Goal: Register for event/course

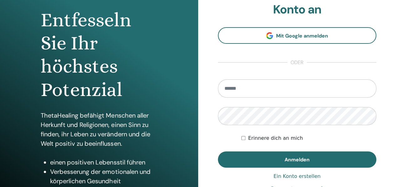
scroll to position [63, 0]
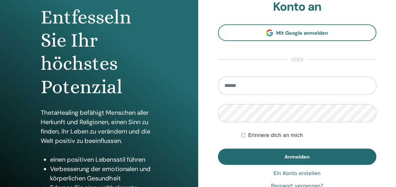
click at [244, 86] on input "email" at bounding box center [297, 86] width 159 height 18
type input "**********"
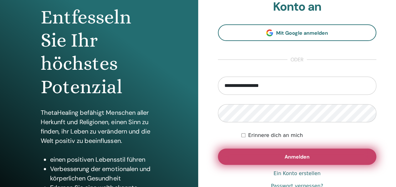
click at [271, 156] on button "Anmelden" at bounding box center [297, 157] width 159 height 16
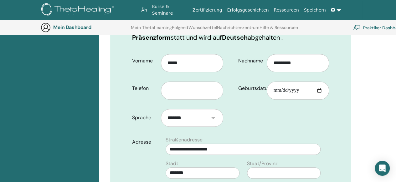
scroll to position [140, 0]
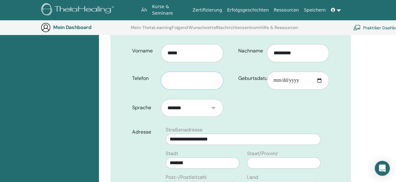
click at [188, 82] on input "text" at bounding box center [192, 81] width 62 height 18
type input "**********"
click at [273, 79] on input "Geburtsdatum" at bounding box center [298, 81] width 62 height 18
type input "**********"
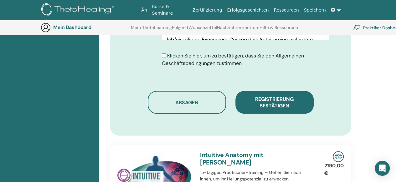
scroll to position [422, 0]
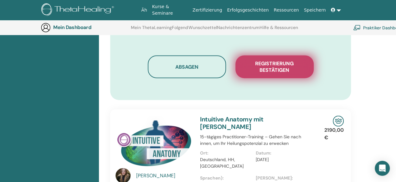
click at [271, 65] on font "Registrierung bestätigen" at bounding box center [274, 66] width 39 height 13
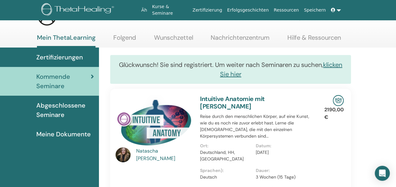
scroll to position [31, 0]
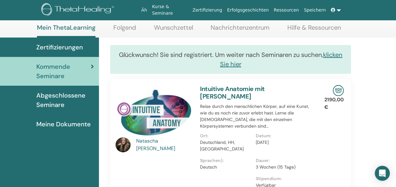
click at [55, 98] on font "Abgeschlossene Seminare" at bounding box center [60, 100] width 49 height 18
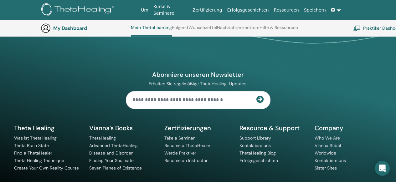
scroll to position [361, 0]
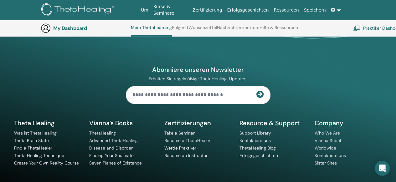
click at [187, 151] on link "Werde Praktiker" at bounding box center [180, 149] width 32 height 6
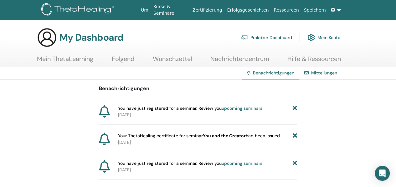
scroll to position [31, 0]
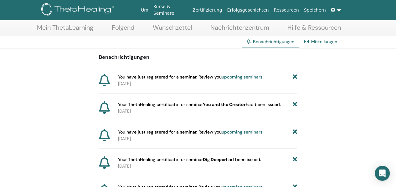
click at [69, 27] on link "Mein ThetaLearning" at bounding box center [65, 30] width 56 height 12
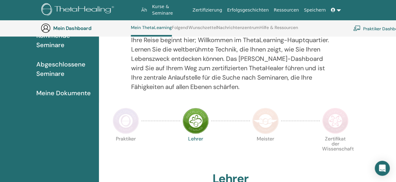
scroll to position [48, 0]
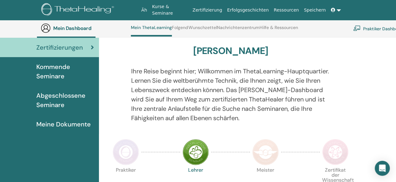
click at [67, 121] on font "Meine Dokumente" at bounding box center [63, 125] width 54 height 8
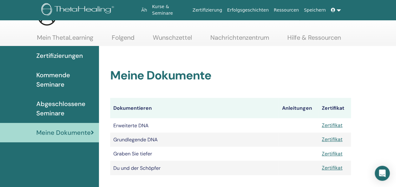
scroll to position [31, 0]
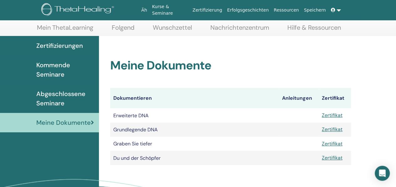
click at [69, 44] on font "Zertifizierungen" at bounding box center [59, 46] width 47 height 8
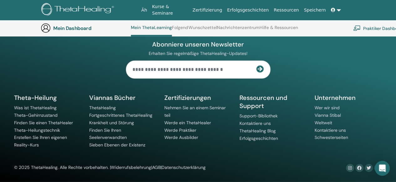
scroll to position [874, 0]
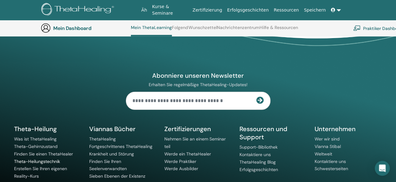
click at [44, 159] on font "Theta-Heilungstechnik" at bounding box center [37, 162] width 46 height 6
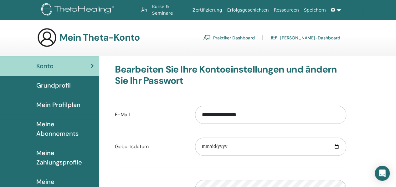
click at [336, 9] on link at bounding box center [335, 10] width 15 height 12
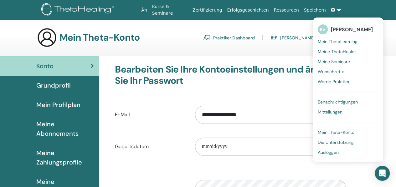
click at [329, 151] on font "Ausloggen" at bounding box center [328, 153] width 21 height 6
